Goal: Task Accomplishment & Management: Use online tool/utility

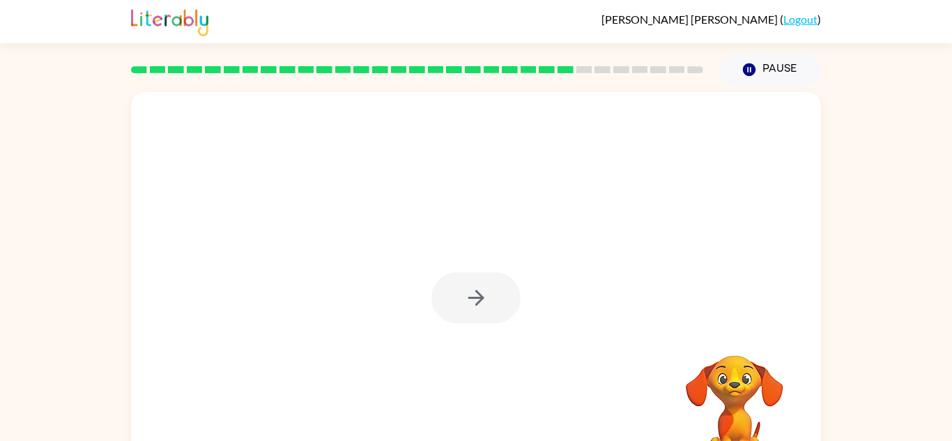
scroll to position [49, 0]
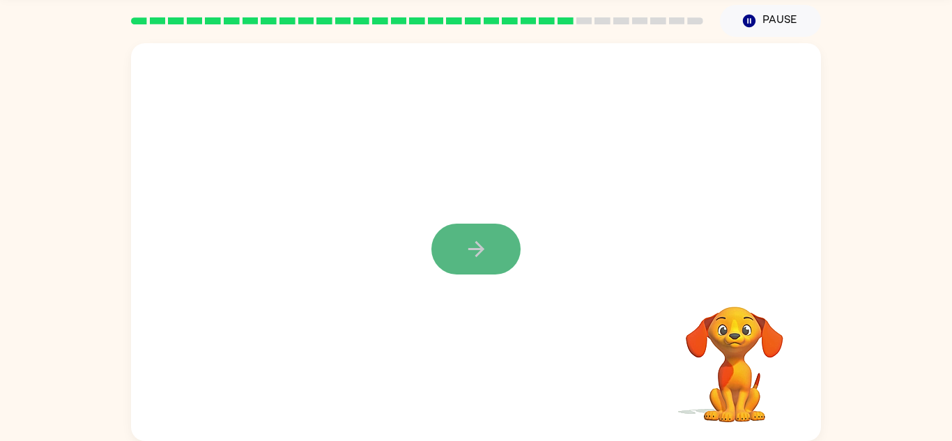
click at [503, 247] on button "button" at bounding box center [476, 249] width 89 height 51
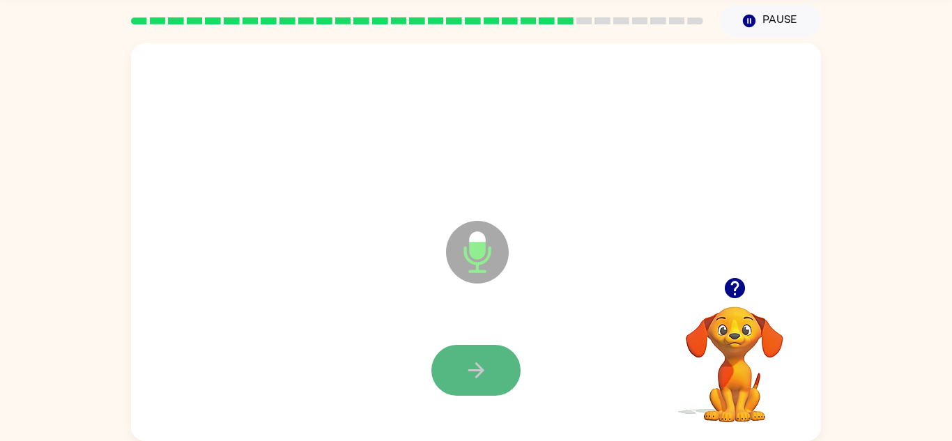
click at [484, 372] on icon "button" at bounding box center [476, 370] width 24 height 24
click at [461, 376] on button "button" at bounding box center [476, 370] width 89 height 51
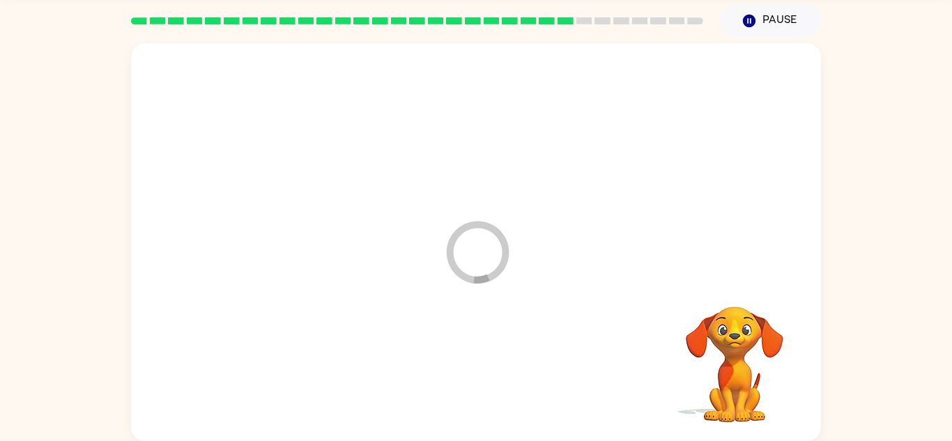
click at [461, 376] on div at bounding box center [476, 371] width 662 height 114
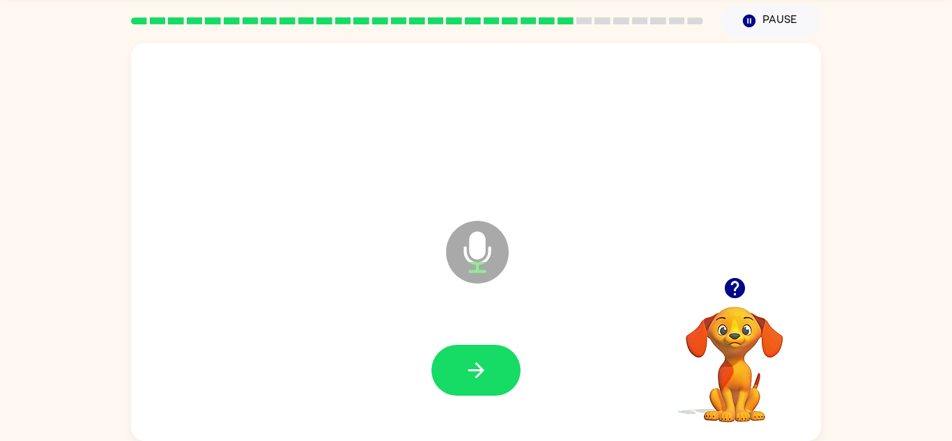
click at [461, 376] on button "button" at bounding box center [476, 370] width 89 height 51
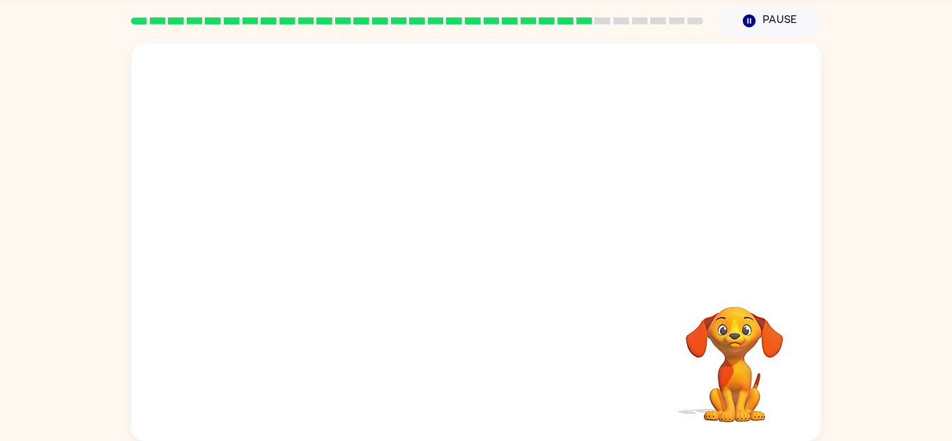
click at [539, 392] on div at bounding box center [476, 371] width 662 height 114
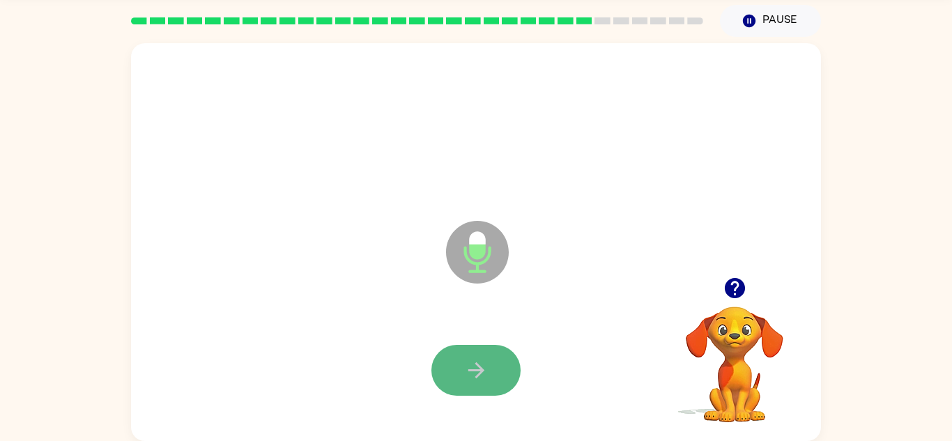
click at [485, 358] on icon "button" at bounding box center [476, 370] width 24 height 24
click at [483, 375] on icon "button" at bounding box center [476, 370] width 24 height 24
click at [486, 376] on icon "button" at bounding box center [476, 370] width 24 height 24
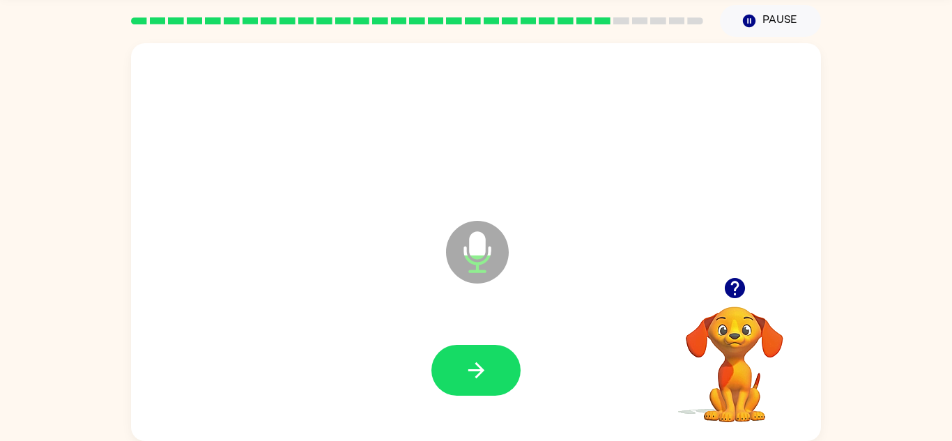
click at [486, 376] on icon "button" at bounding box center [476, 370] width 24 height 24
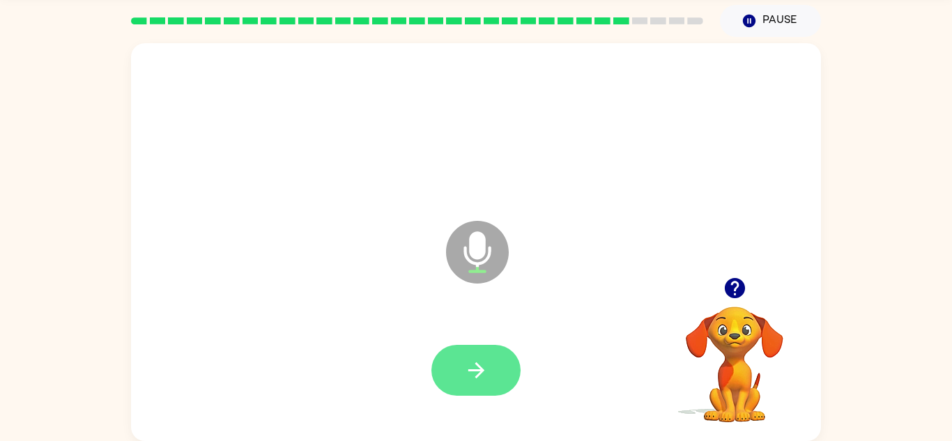
click at [487, 379] on icon "button" at bounding box center [476, 370] width 24 height 24
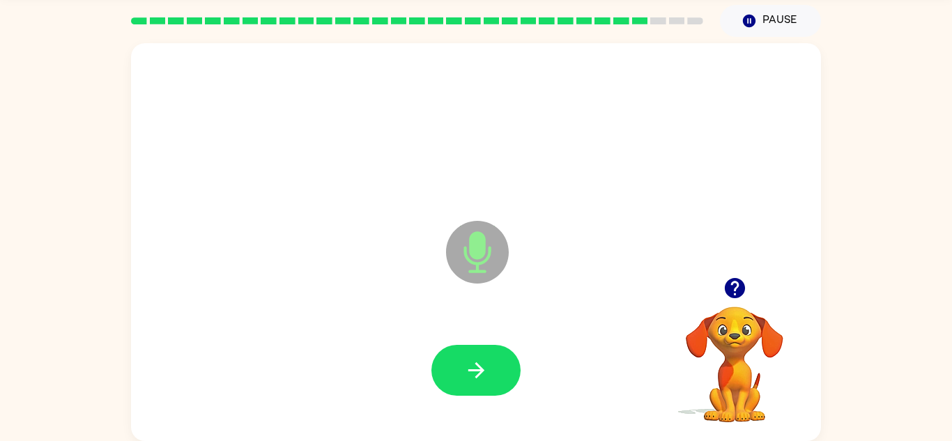
click at [738, 277] on icon "button" at bounding box center [735, 288] width 24 height 24
click at [480, 365] on icon "button" at bounding box center [476, 370] width 24 height 24
click at [727, 278] on icon "button" at bounding box center [735, 288] width 24 height 24
click at [491, 380] on button "button" at bounding box center [476, 370] width 89 height 51
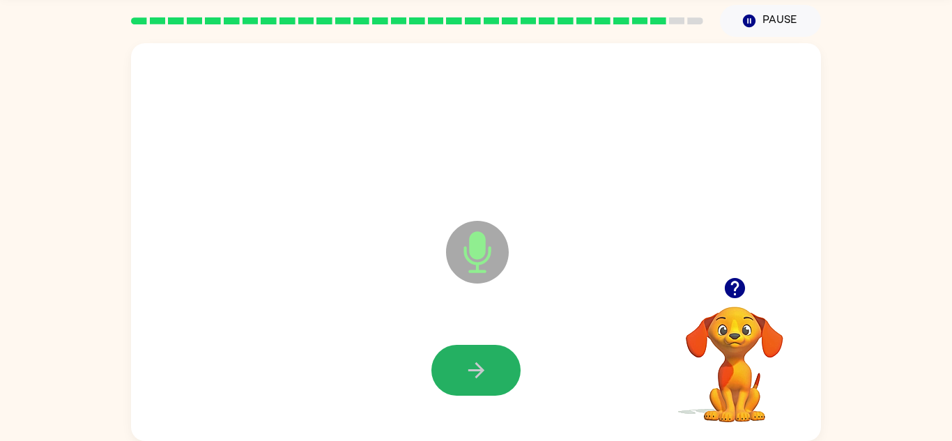
click at [491, 380] on button "button" at bounding box center [476, 370] width 89 height 51
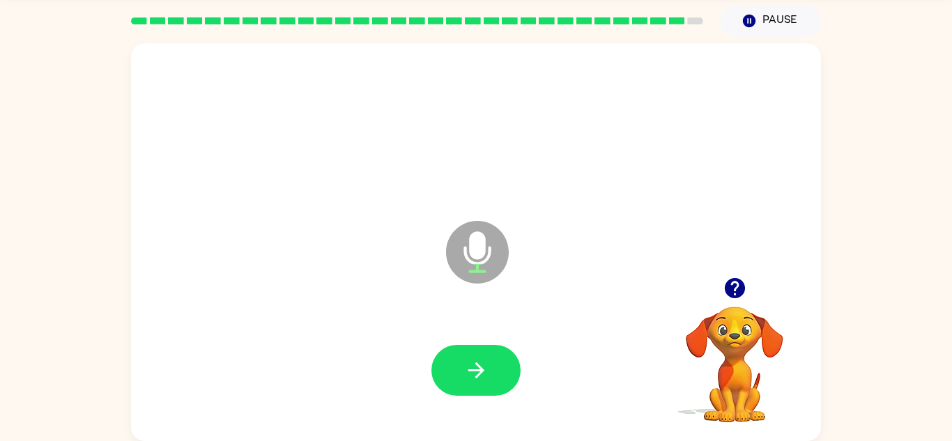
click at [491, 380] on button "button" at bounding box center [476, 370] width 89 height 51
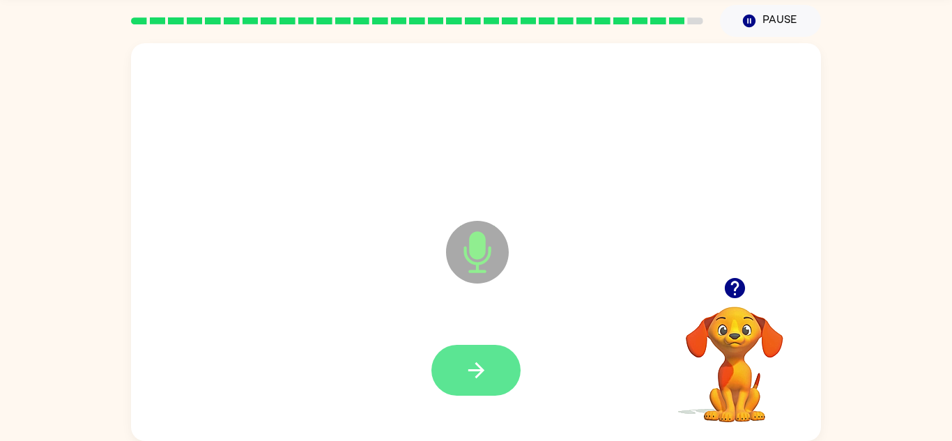
click at [498, 387] on button "button" at bounding box center [476, 370] width 89 height 51
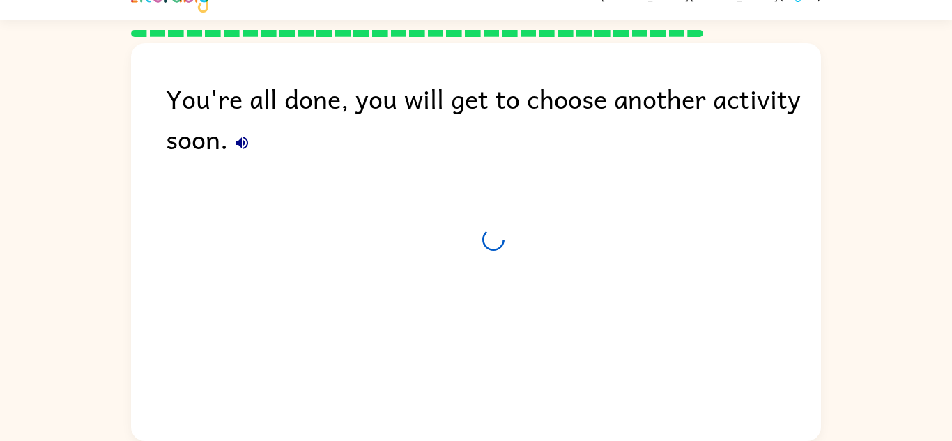
scroll to position [24, 0]
